Goal: Task Accomplishment & Management: Use online tool/utility

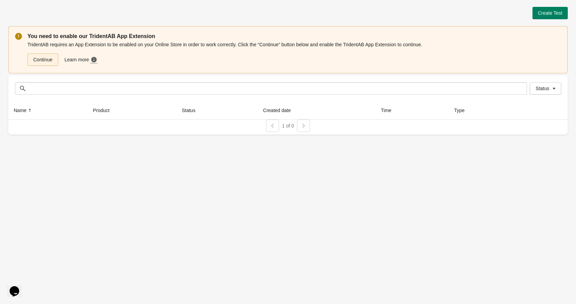
click at [46, 61] on link "Continue" at bounding box center [42, 60] width 31 height 12
click at [542, 14] on span "Create Test" at bounding box center [550, 12] width 24 height 5
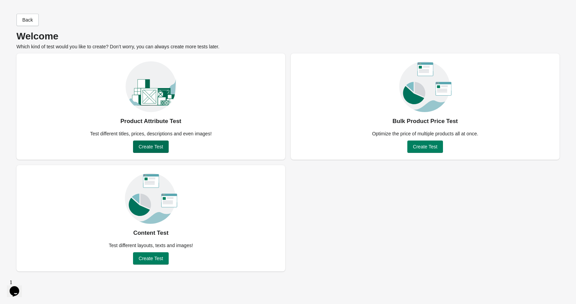
click at [153, 146] on span "Create Test" at bounding box center [151, 146] width 24 height 5
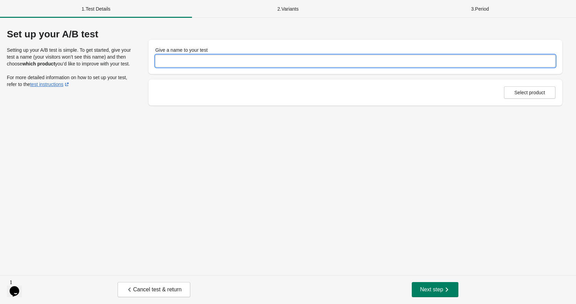
click at [176, 64] on input "Give a name to your test" at bounding box center [355, 61] width 400 height 12
type input "**********"
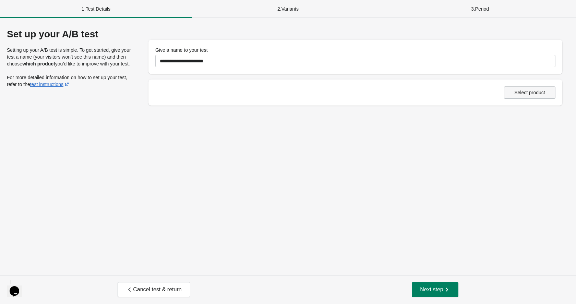
click at [523, 93] on span "Select product" at bounding box center [530, 92] width 31 height 5
click at [448, 292] on icon "button" at bounding box center [447, 289] width 7 height 7
click at [542, 91] on span "Select product" at bounding box center [530, 92] width 31 height 5
click at [87, 147] on div "**********" at bounding box center [288, 147] width 576 height 258
click at [190, 97] on div "Product is required. Select product" at bounding box center [355, 92] width 400 height 12
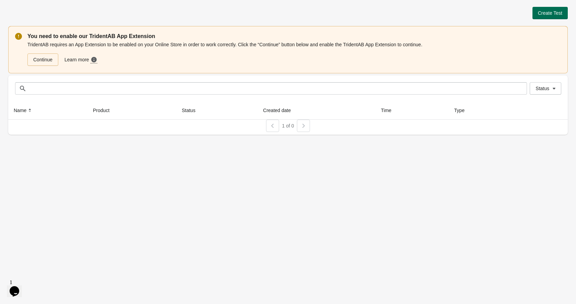
click at [553, 10] on span "Create Test" at bounding box center [550, 12] width 24 height 5
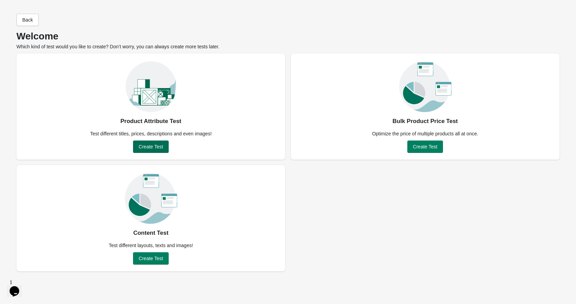
click at [153, 145] on span "Create Test" at bounding box center [151, 146] width 24 height 5
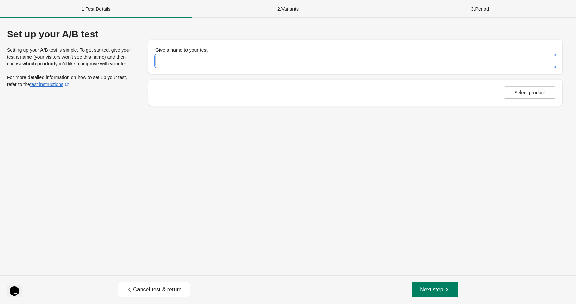
click at [203, 63] on input "Give a name to your test" at bounding box center [355, 61] width 400 height 12
type input "**********"
click at [333, 178] on div "**********" at bounding box center [288, 147] width 576 height 258
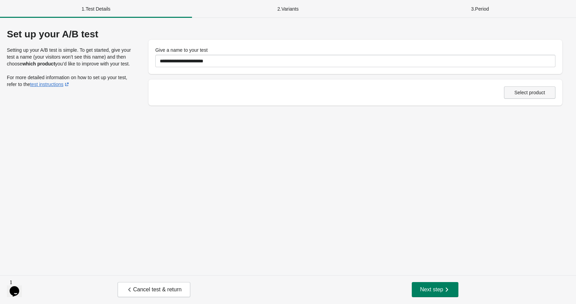
click at [521, 95] on span "Select product" at bounding box center [530, 92] width 31 height 5
click at [427, 288] on span "Next step" at bounding box center [435, 289] width 30 height 7
click at [536, 94] on span "Select product" at bounding box center [530, 92] width 31 height 5
click at [533, 93] on span "Select product" at bounding box center [530, 92] width 31 height 5
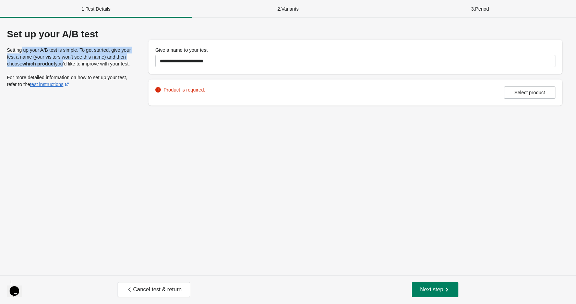
drag, startPoint x: 21, startPoint y: 51, endPoint x: 77, endPoint y: 64, distance: 57.9
click at [77, 64] on p "Setting up your A/B test is simple. To get started, give your test a name (your…" at bounding box center [71, 57] width 128 height 21
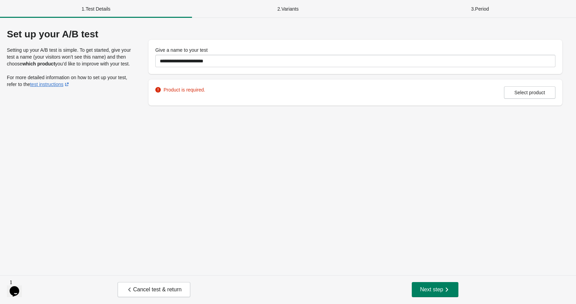
click at [84, 63] on p "Setting up your A/B test is simple. To get started, give your test a name (your…" at bounding box center [71, 57] width 128 height 21
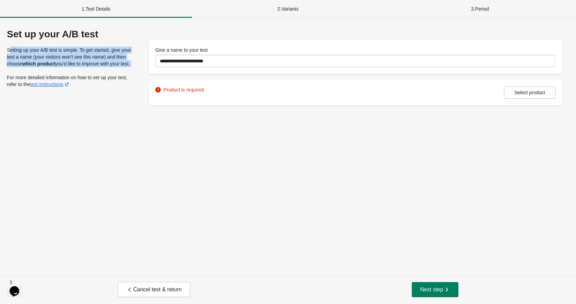
click at [84, 63] on p "Setting up your A/B test is simple. To get started, give your test a name (your…" at bounding box center [71, 57] width 128 height 21
click at [84, 66] on p "Setting up your A/B test is simple. To get started, give your test a name (your…" at bounding box center [71, 57] width 128 height 21
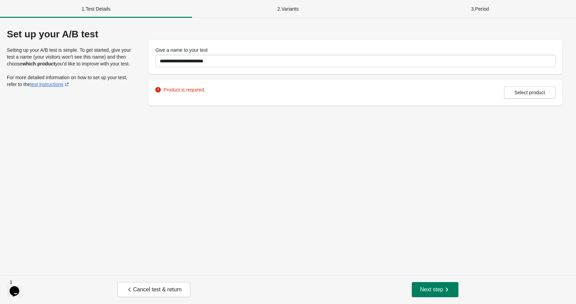
click at [289, 12] on div "2 . Variants" at bounding box center [288, 9] width 192 height 18
click at [169, 287] on span "Cancel test & return" at bounding box center [153, 289] width 55 height 7
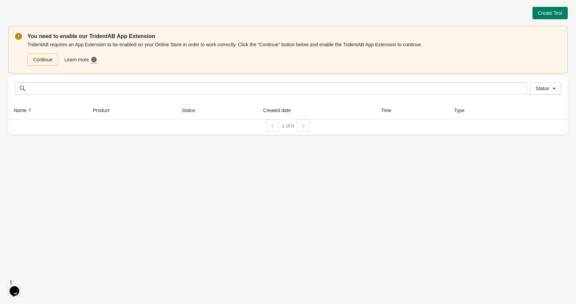
click at [48, 60] on link "Continue" at bounding box center [42, 60] width 31 height 12
click at [97, 59] on icon at bounding box center [93, 59] width 5 height 5
click at [46, 60] on link "Continue" at bounding box center [42, 60] width 31 height 12
